Goal: Task Accomplishment & Management: Manage account settings

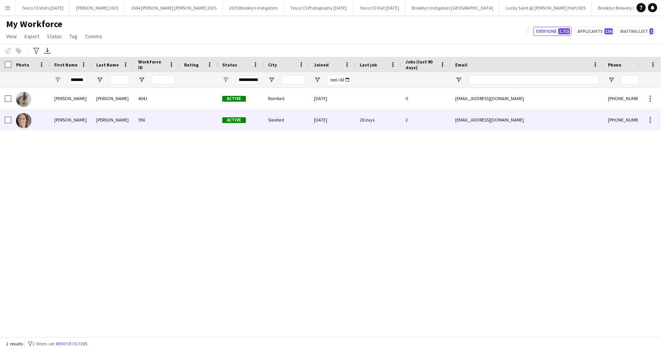
click at [69, 114] on div "Frankie" at bounding box center [71, 119] width 42 height 21
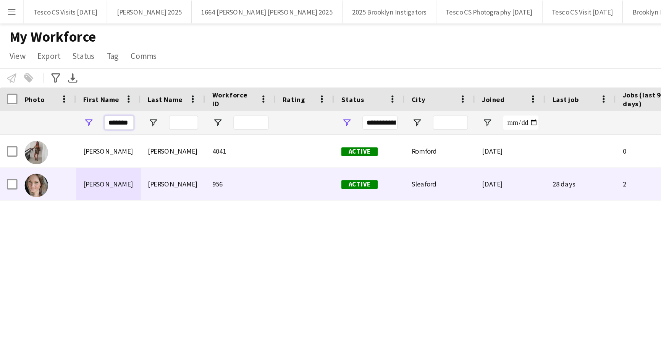
drag, startPoint x: 85, startPoint y: 79, endPoint x: 69, endPoint y: 78, distance: 16.1
click at [69, 78] on input "*******" at bounding box center [77, 79] width 19 height 9
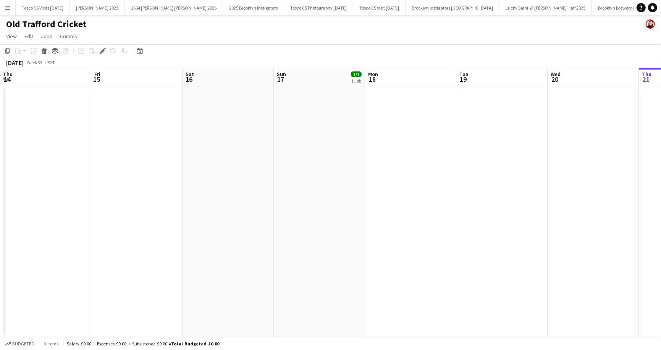
scroll to position [0, 262]
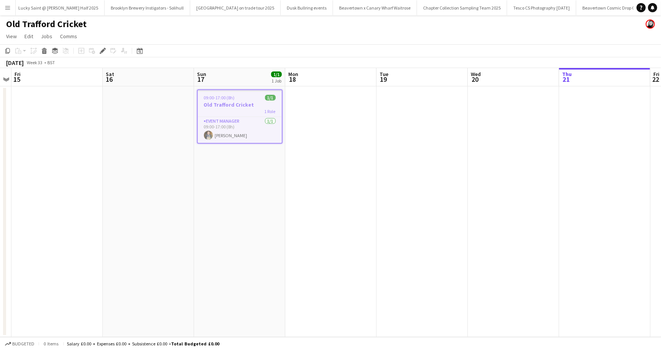
click at [8, 9] on app-icon "Menu" at bounding box center [8, 8] width 6 height 6
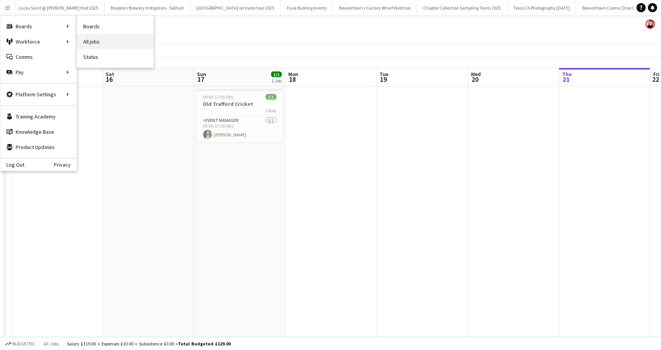
click at [89, 43] on link "All jobs" at bounding box center [115, 41] width 76 height 15
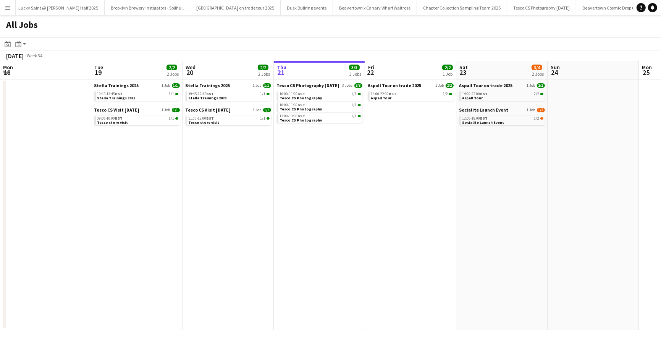
scroll to position [0, 182]
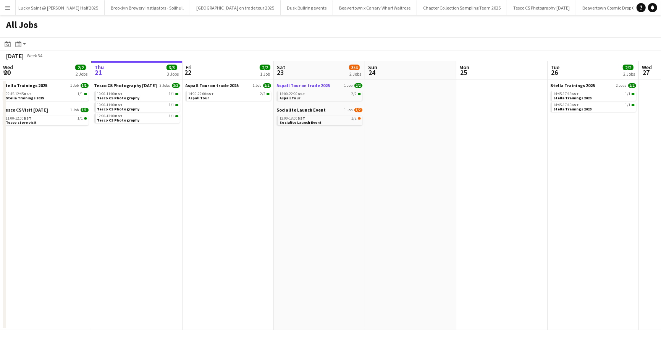
click at [290, 87] on span "Aspall Tour on trade 2025" at bounding box center [303, 85] width 53 height 6
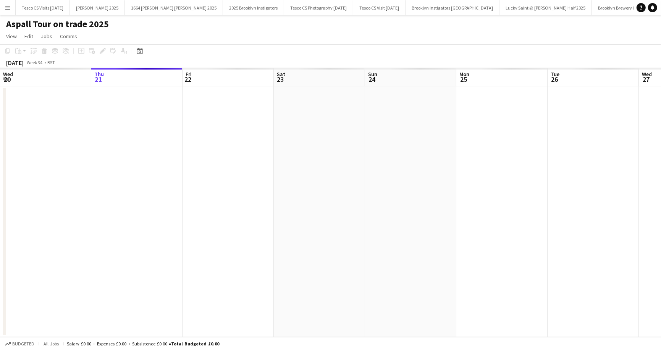
scroll to position [0, 609]
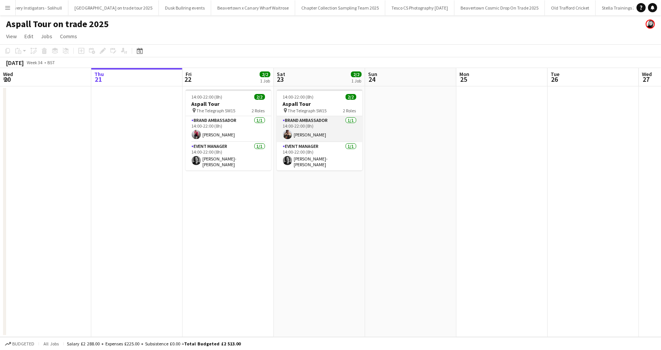
click at [350, 119] on app-card-role "Brand Ambassador 1/1 14:00-22:00 (8h) Ayodele Adeniji" at bounding box center [319, 129] width 85 height 26
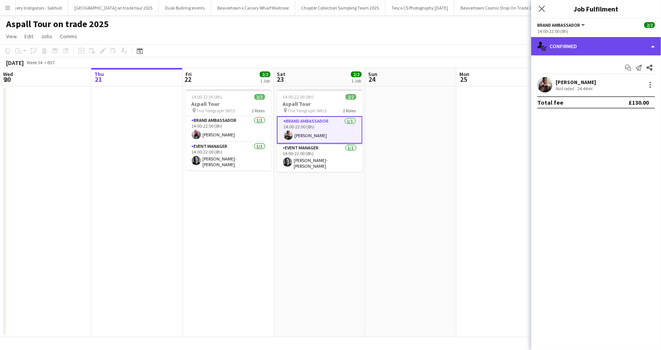
click at [655, 47] on div "single-neutral-actions-check-2 Confirmed" at bounding box center [596, 46] width 130 height 18
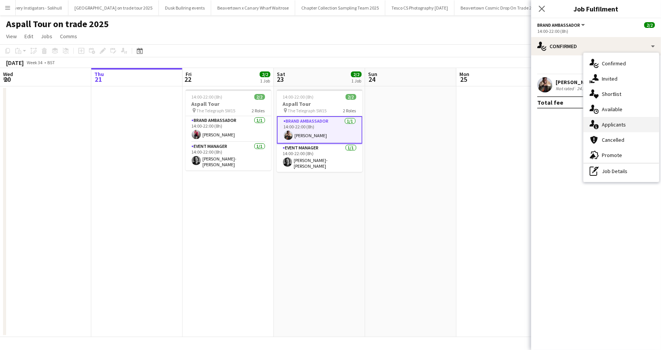
click at [607, 124] on div "single-neutral-actions-information Applicants" at bounding box center [621, 124] width 76 height 15
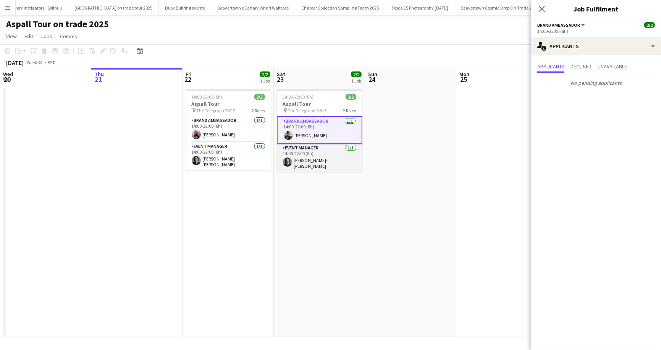
click at [349, 148] on app-card-role "Event Manager 1/1 14:00-22:00 (8h) Thomas Cittern-suddaby" at bounding box center [319, 157] width 85 height 28
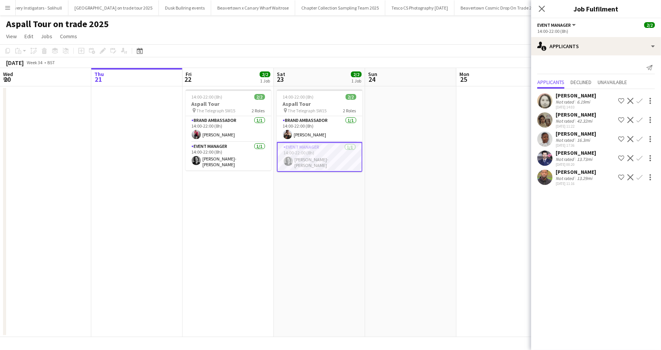
click at [580, 115] on div "Adriana Jesuthasan" at bounding box center [575, 114] width 40 height 7
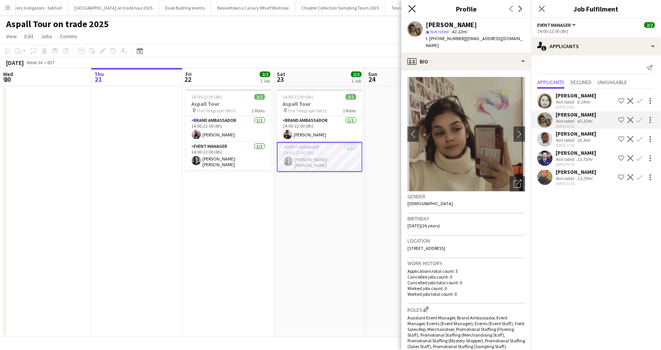
click at [414, 9] on icon "Close pop-in" at bounding box center [411, 8] width 7 height 7
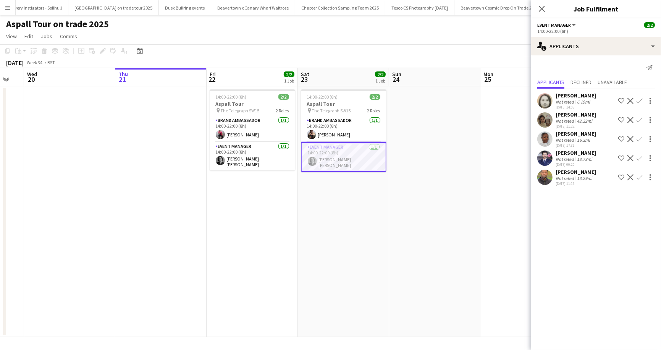
scroll to position [0, 155]
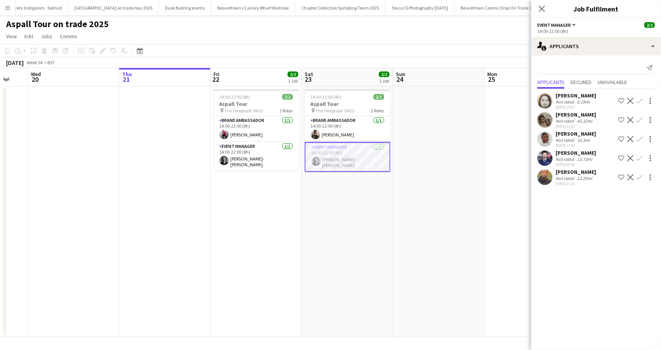
click at [5, 7] on app-icon "Menu" at bounding box center [8, 8] width 6 height 6
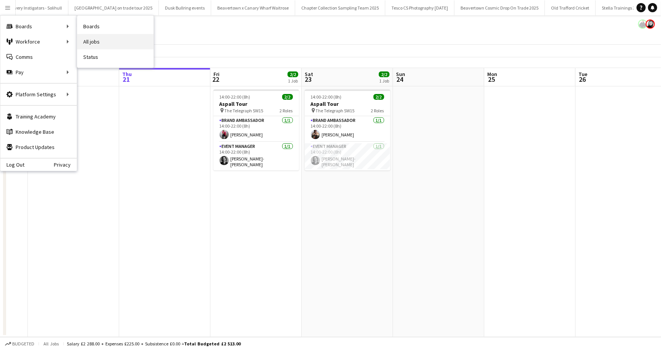
click at [105, 43] on link "All jobs" at bounding box center [115, 41] width 76 height 15
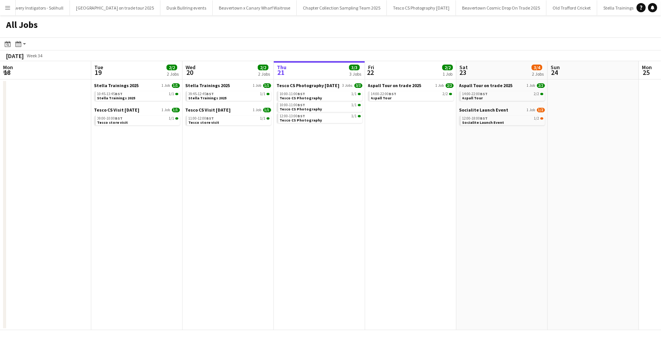
scroll to position [0, 182]
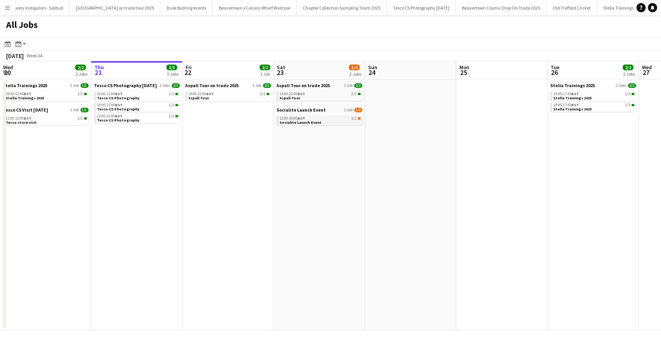
click at [293, 120] on span "Socialite Launch Event" at bounding box center [301, 122] width 42 height 5
click at [296, 96] on span "Aspall Tour" at bounding box center [290, 97] width 21 height 5
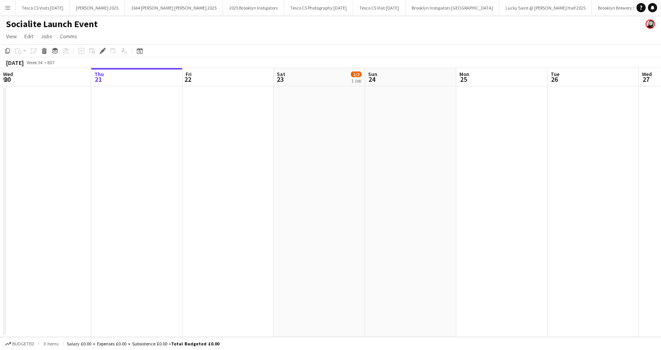
scroll to position [0, 262]
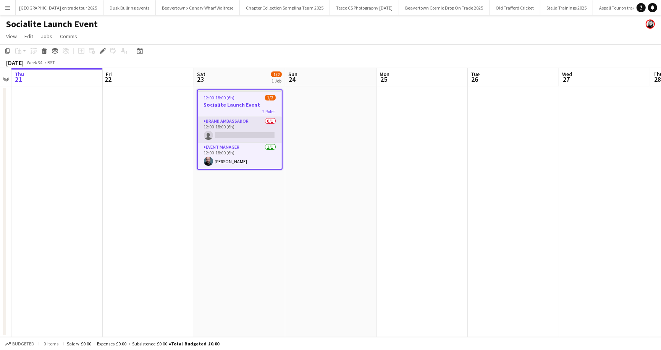
click at [269, 122] on app-card-role "Brand Ambassador 0/1 12:00-18:00 (6h) single-neutral-actions" at bounding box center [240, 130] width 84 height 26
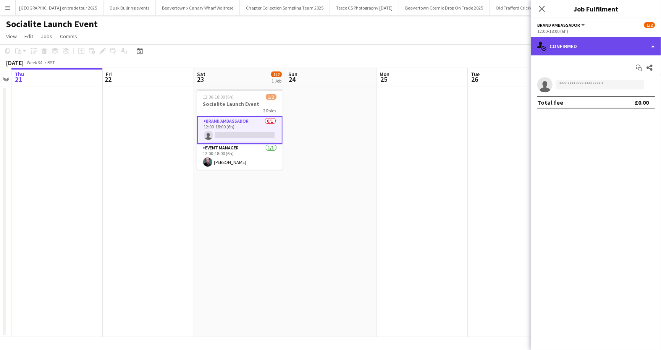
click at [651, 45] on div "single-neutral-actions-check-2 Confirmed" at bounding box center [596, 46] width 130 height 18
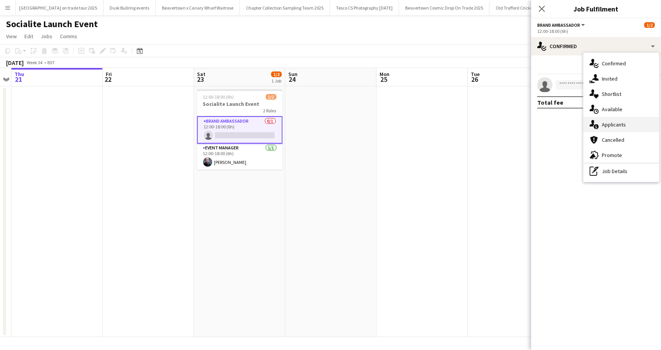
click at [604, 127] on div "single-neutral-actions-information Applicants" at bounding box center [621, 124] width 76 height 15
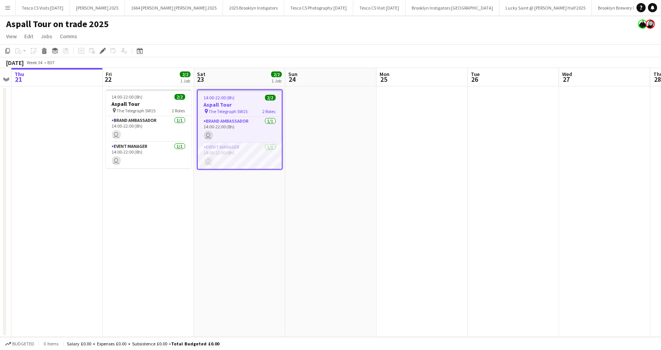
scroll to position [0, 599]
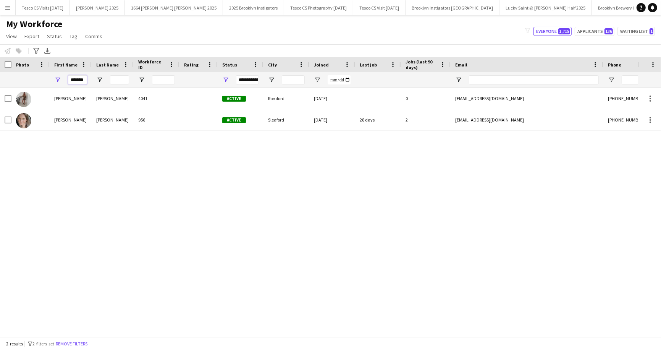
click at [86, 77] on input "*******" at bounding box center [77, 79] width 19 height 9
type input "*"
